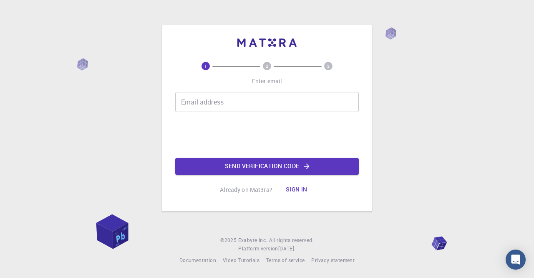
click at [220, 108] on input "Email address" at bounding box center [267, 102] width 184 height 20
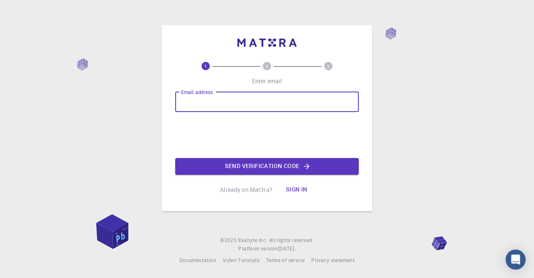
type input "[EMAIL_ADDRESS][DOMAIN_NAME]"
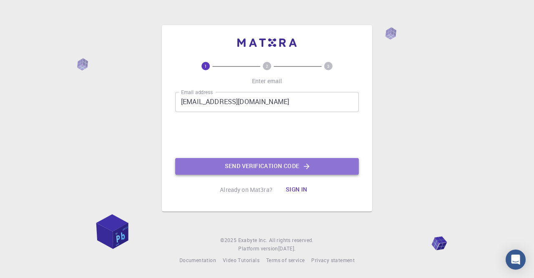
click at [218, 162] on button "Send verification code" at bounding box center [267, 166] width 184 height 17
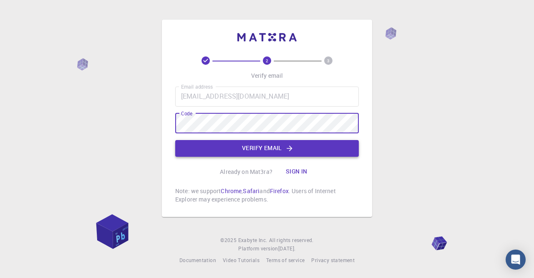
click at [245, 148] on button "Verify email" at bounding box center [267, 148] width 184 height 17
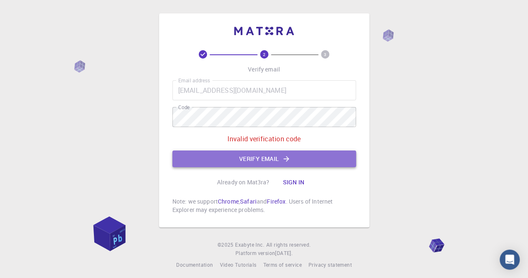
click at [253, 158] on button "Verify email" at bounding box center [264, 158] width 184 height 17
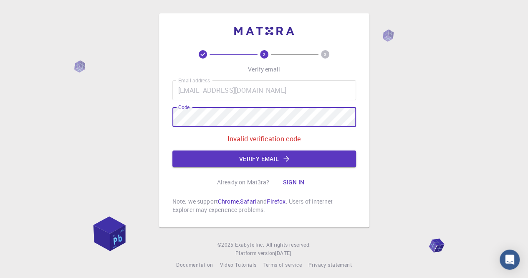
click at [168, 120] on div "2 3 Verify email Email address [EMAIL_ADDRESS][DOMAIN_NAME] Email address Code …" at bounding box center [264, 120] width 210 height 214
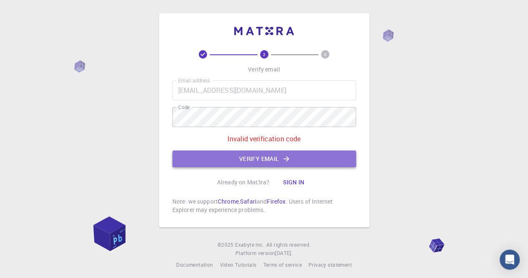
click at [205, 157] on button "Verify email" at bounding box center [264, 158] width 184 height 17
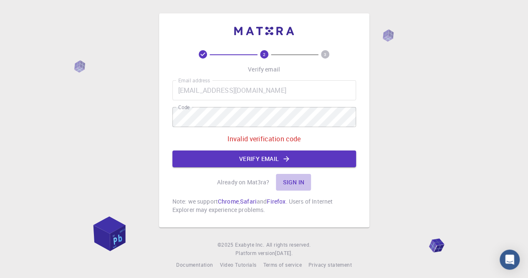
click at [290, 182] on button "Sign in" at bounding box center [293, 182] width 35 height 17
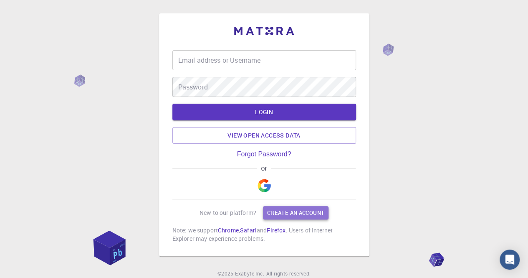
click at [294, 210] on link "Create an account" at bounding box center [296, 212] width 66 height 13
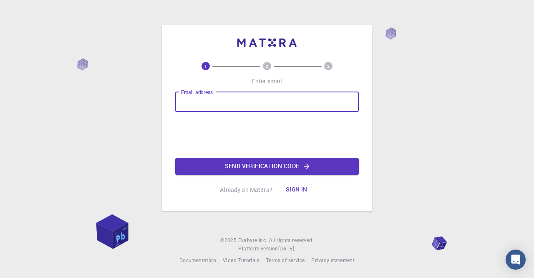
click at [202, 94] on div "Email address Email address" at bounding box center [267, 102] width 184 height 20
type input "[EMAIL_ADDRESS][DOMAIN_NAME]"
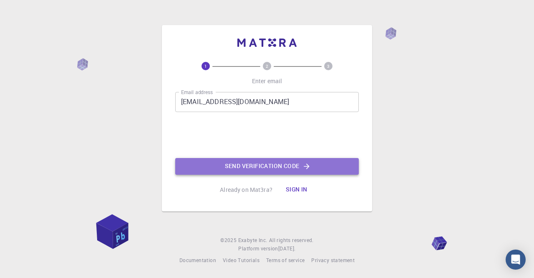
click at [251, 166] on button "Send verification code" at bounding box center [267, 166] width 184 height 17
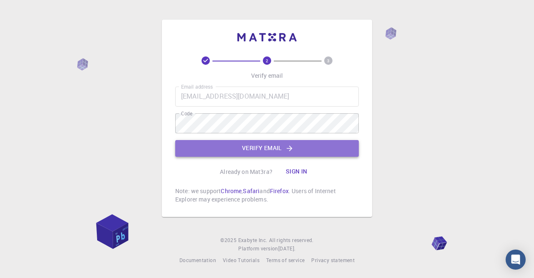
click at [273, 149] on button "Verify email" at bounding box center [267, 148] width 184 height 17
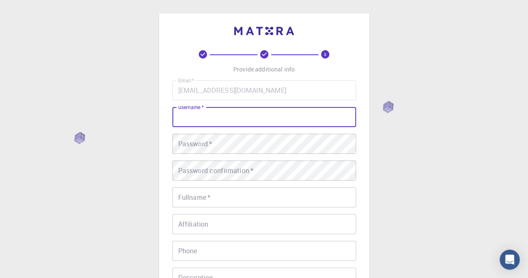
click at [239, 115] on input "username   *" at bounding box center [264, 117] width 184 height 20
type input "hewida.fadel"
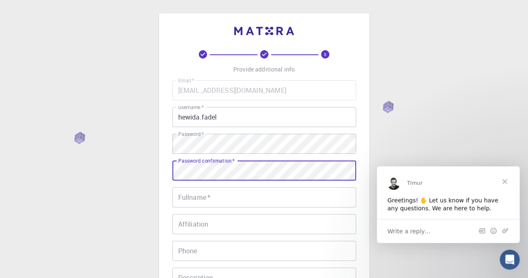
click at [219, 196] on input "Fullname   *" at bounding box center [264, 197] width 184 height 20
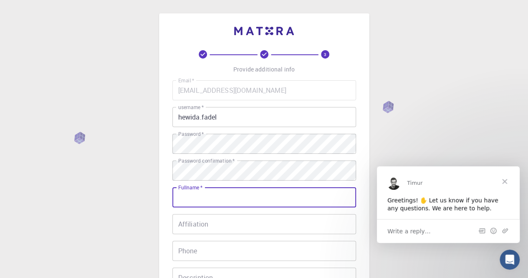
type input "[PERSON_NAME]"
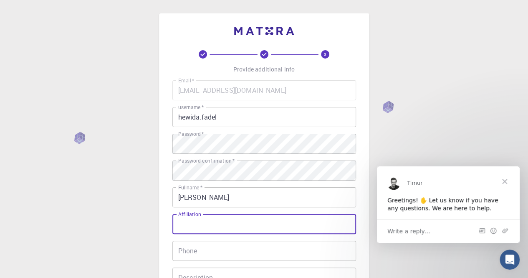
click at [225, 221] on input "Affiliation" at bounding box center [264, 224] width 184 height 20
type input "Assoc. Prof. Biochemistry, [GEOGRAPHIC_DATA] in [GEOGRAPHIC_DATA]"
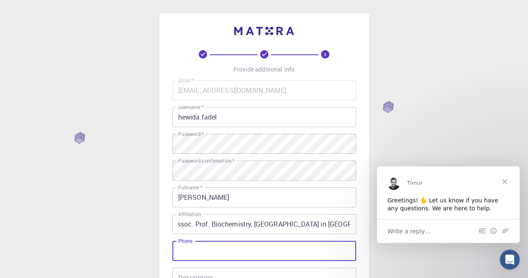
scroll to position [0, 0]
click at [224, 247] on input "Phone" at bounding box center [264, 250] width 184 height 20
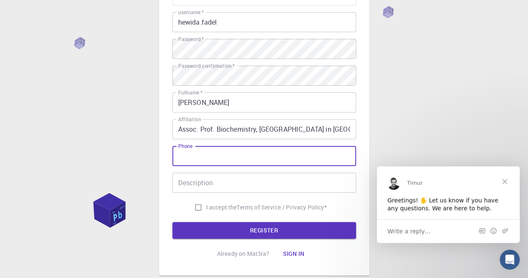
scroll to position [99, 0]
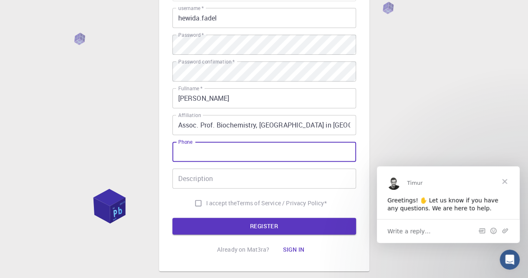
click at [216, 151] on input "Phone" at bounding box center [264, 151] width 184 height 20
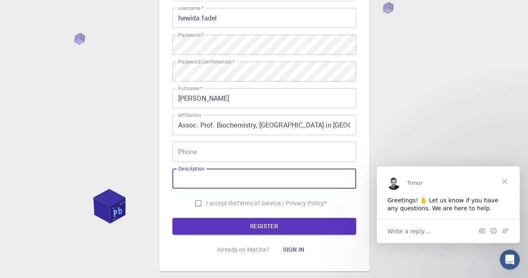
click at [210, 173] on input "Description" at bounding box center [264, 178] width 184 height 20
click at [206, 174] on input "Description" at bounding box center [264, 178] width 184 height 20
type input "statistical analysis"
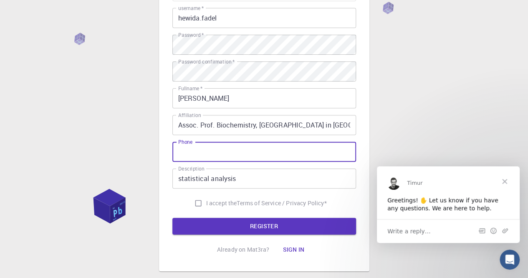
click at [211, 148] on input "Phone" at bounding box center [264, 151] width 184 height 20
type input "01153349010"
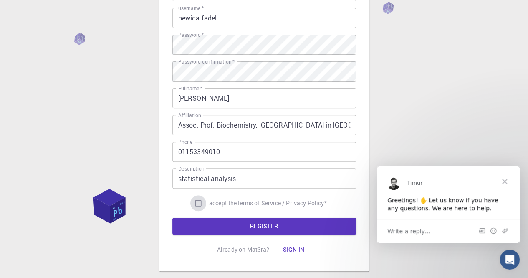
click at [195, 202] on input "I accept the Terms of Service / Privacy Policy *" at bounding box center [198, 203] width 16 height 16
checkbox input "true"
click at [232, 229] on button "REGISTER" at bounding box center [264, 225] width 184 height 17
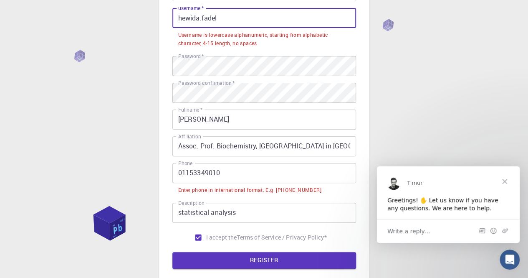
click at [225, 20] on input "hewida.fadel" at bounding box center [264, 18] width 184 height 20
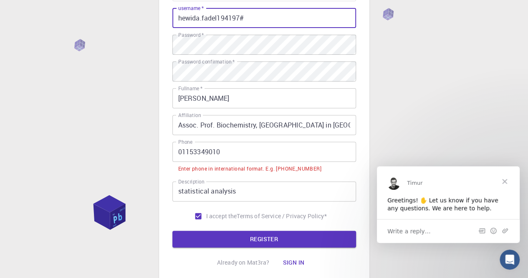
type input "hewida.fadel194197#"
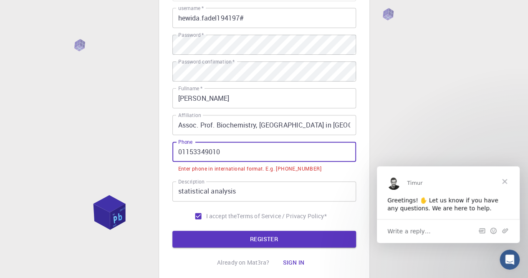
click at [179, 153] on input "01153349010" at bounding box center [264, 151] width 184 height 20
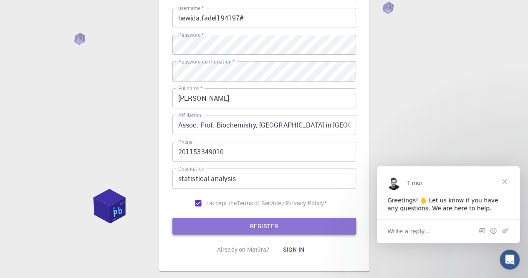
click at [210, 218] on button "REGISTER" at bounding box center [264, 225] width 184 height 17
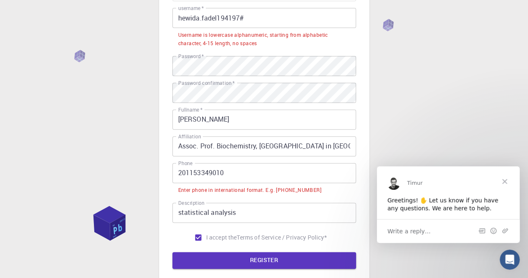
click at [182, 173] on input "201153349010" at bounding box center [264, 173] width 184 height 20
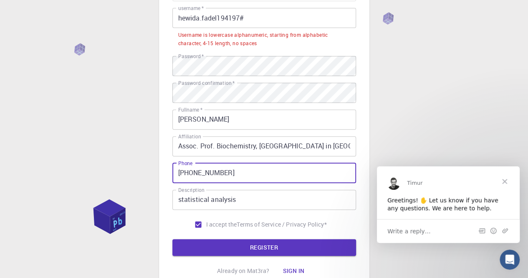
type input "[PHONE_NUMBER]"
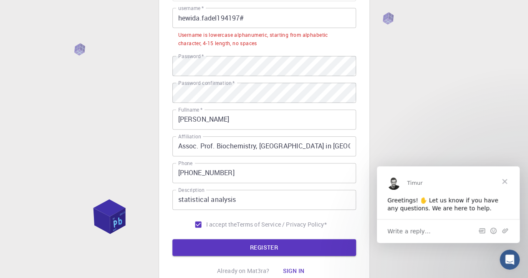
click at [223, 35] on div "Username is lowercase alphanumeric, starting from alphabetic character, 4-15 le…" at bounding box center [264, 39] width 172 height 17
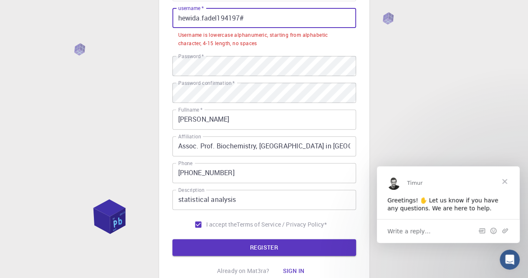
click at [203, 20] on input "hewida.fadel194197#" at bounding box center [264, 18] width 184 height 20
click at [202, 20] on input "hewida.fadel194197#" at bounding box center [264, 18] width 184 height 20
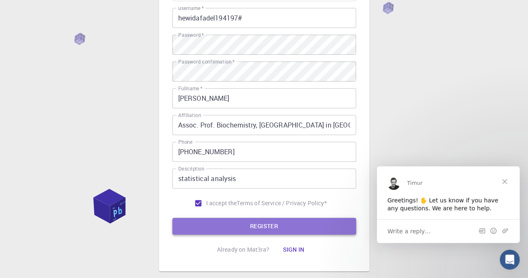
click at [276, 228] on button "REGISTER" at bounding box center [264, 225] width 184 height 17
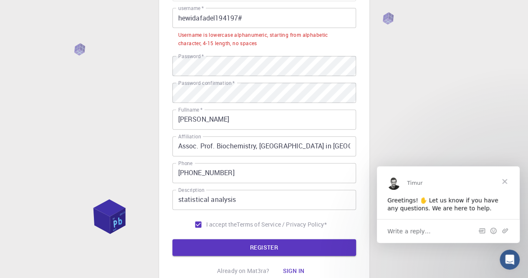
click at [237, 18] on input "hewidafadel194197#" at bounding box center [264, 18] width 184 height 20
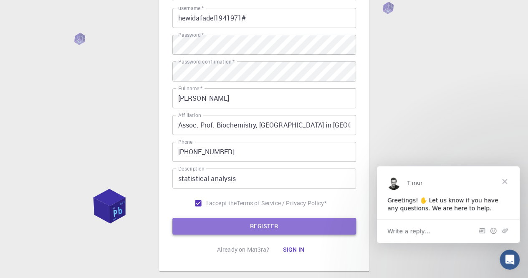
click at [270, 223] on button "REGISTER" at bounding box center [264, 225] width 184 height 17
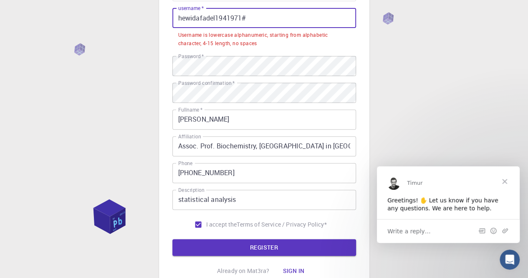
drag, startPoint x: 227, startPoint y: 18, endPoint x: 240, endPoint y: 18, distance: 12.5
click at [240, 18] on input "hewidafadel1941971#" at bounding box center [264, 18] width 184 height 20
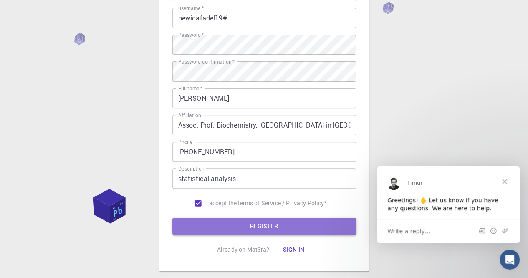
click at [254, 228] on button "REGISTER" at bounding box center [264, 225] width 184 height 17
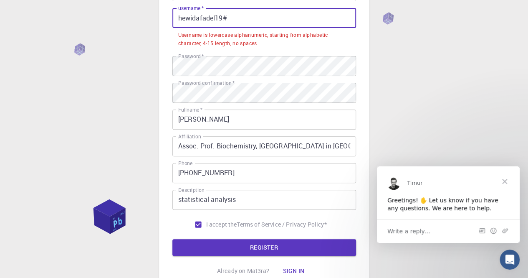
click at [183, 18] on input "hewidafadel19#" at bounding box center [264, 18] width 184 height 20
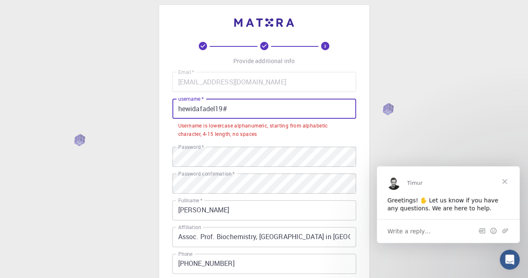
scroll to position [6, 0]
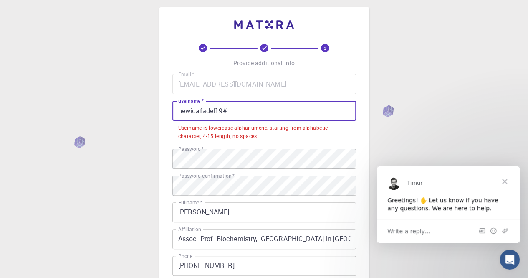
click at [226, 111] on input "hewidafadel19#" at bounding box center [264, 111] width 184 height 20
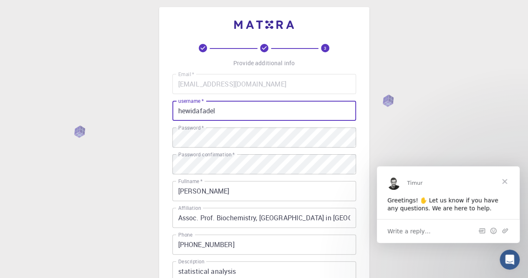
type input "hewidafadel"
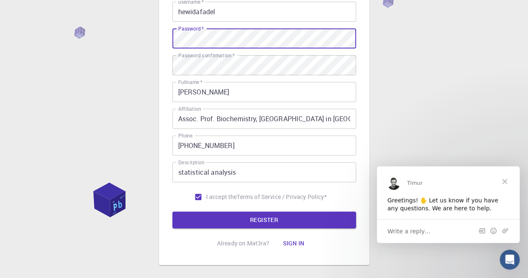
scroll to position [111, 0]
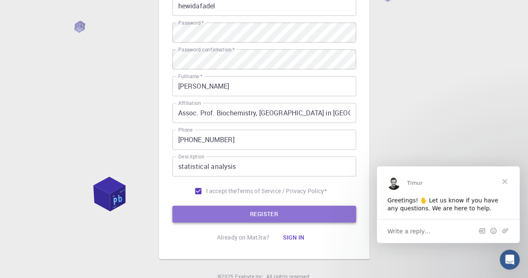
click at [262, 209] on button "REGISTER" at bounding box center [264, 213] width 184 height 17
click at [260, 214] on button "REGISTER" at bounding box center [264, 213] width 184 height 17
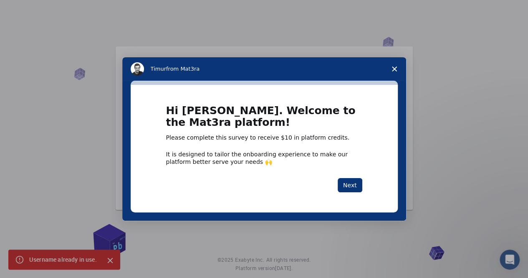
click at [396, 68] on icon "Close survey" at bounding box center [394, 68] width 5 height 5
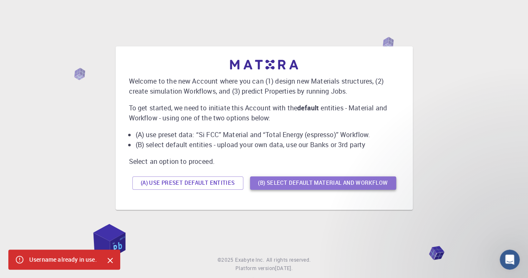
click at [301, 180] on button "(B) Select default material and workflow" at bounding box center [323, 182] width 146 height 13
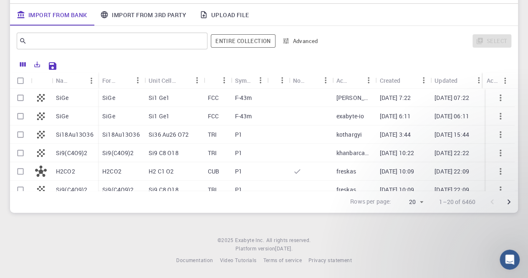
scroll to position [102, 0]
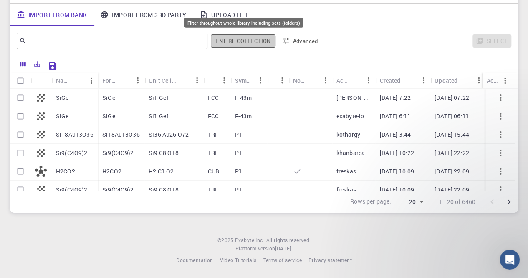
click at [230, 34] on button "Entire collection" at bounding box center [243, 40] width 64 height 13
